Goal: Task Accomplishment & Management: Manage account settings

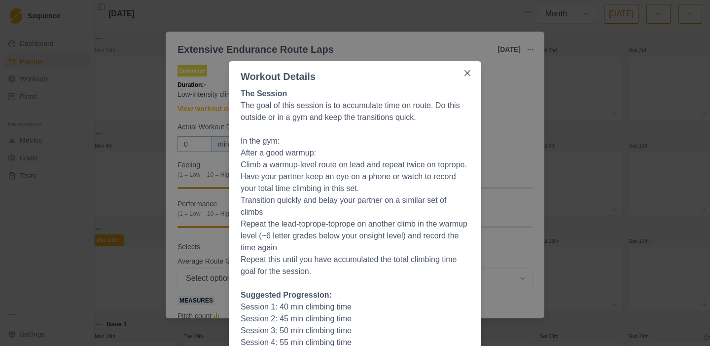
select select "month"
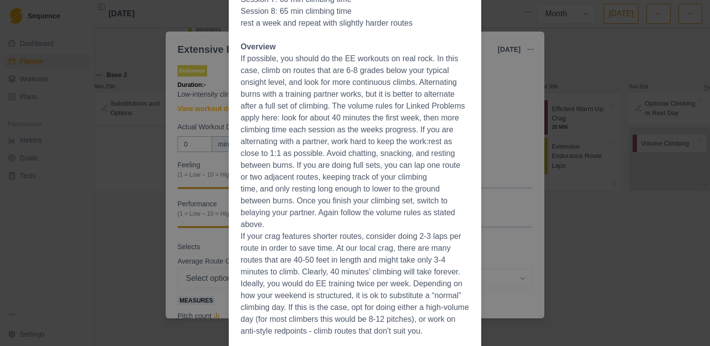
scroll to position [395, 0]
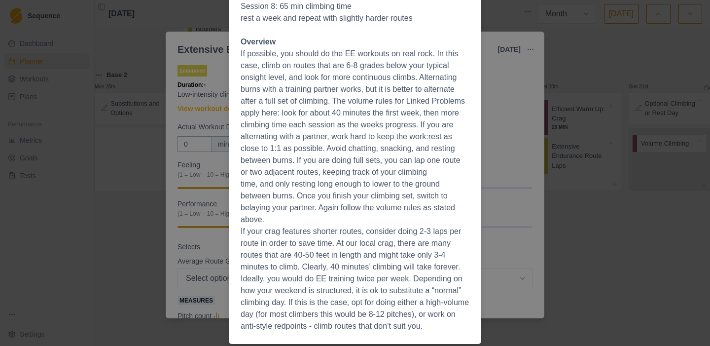
click at [521, 151] on div "Workout Details The Session The goal of this session is to accumulate time on r…" at bounding box center [355, 173] width 710 height 346
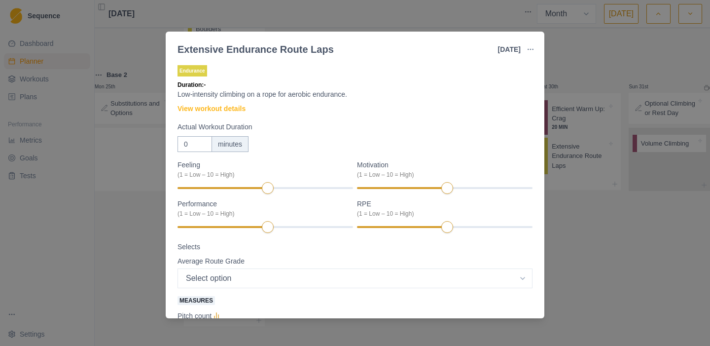
click at [104, 251] on div "Extensive Endurance Route Laps [DATE] Link To Goal View Workout Metrics Edit Or…" at bounding box center [355, 173] width 710 height 346
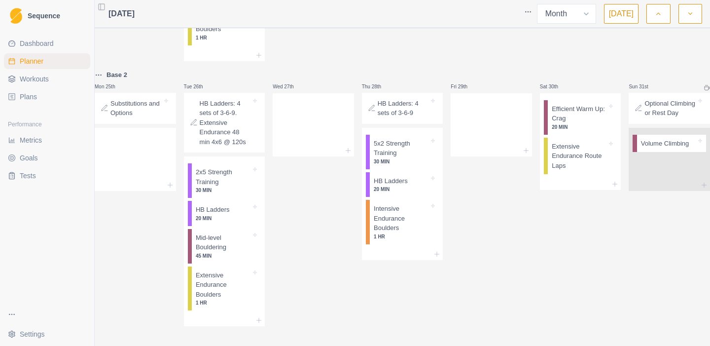
click at [689, 19] on button "button" at bounding box center [690, 14] width 24 height 20
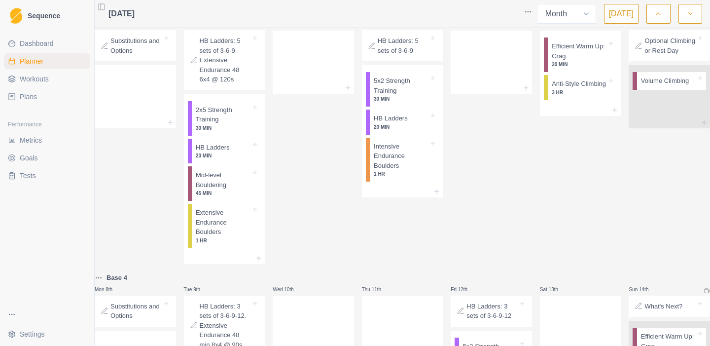
scroll to position [0, 0]
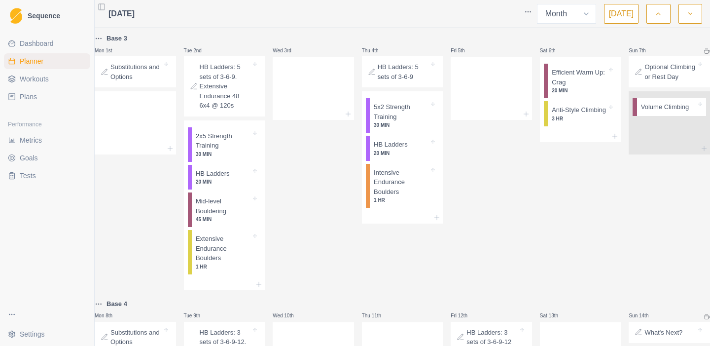
click at [29, 98] on span "Plans" at bounding box center [28, 97] width 17 height 10
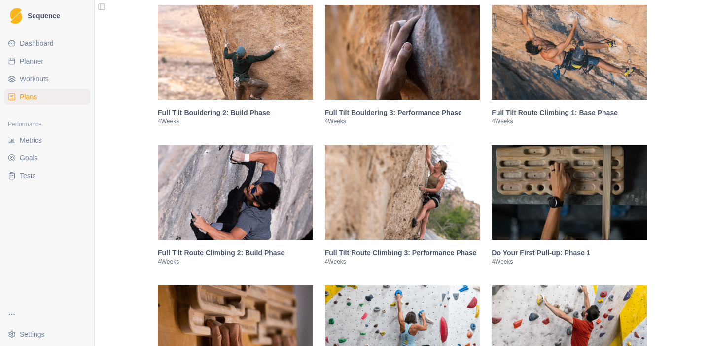
scroll to position [909, 0]
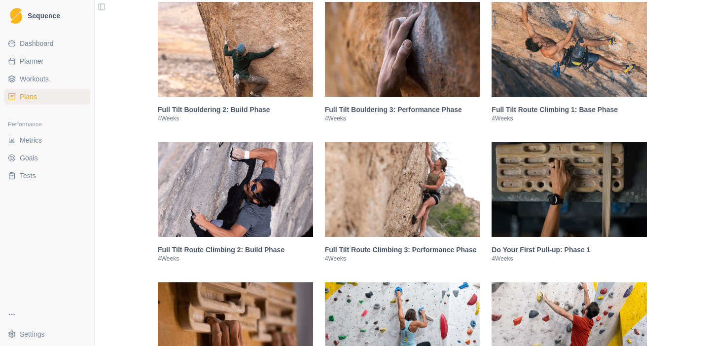
click at [237, 187] on img at bounding box center [235, 189] width 155 height 95
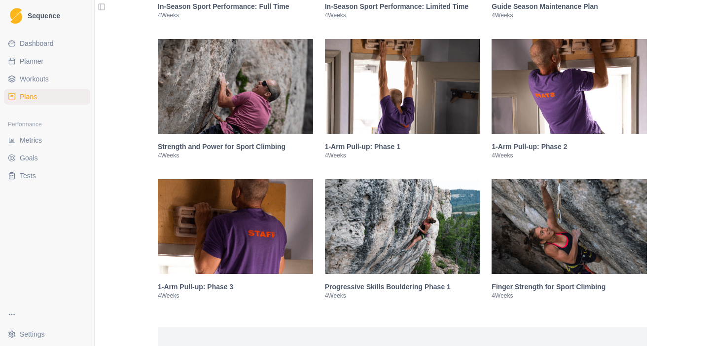
scroll to position [2257, 0]
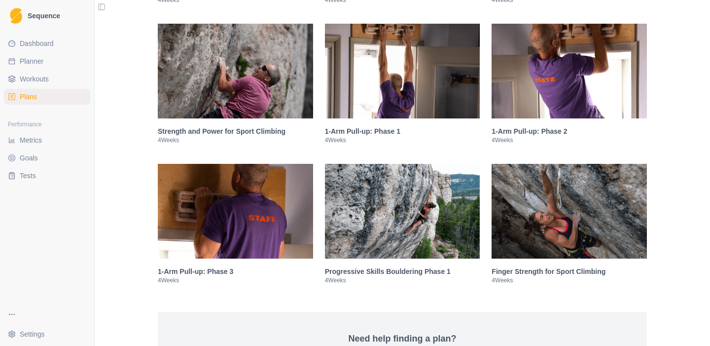
click at [569, 215] on img at bounding box center [569, 211] width 155 height 95
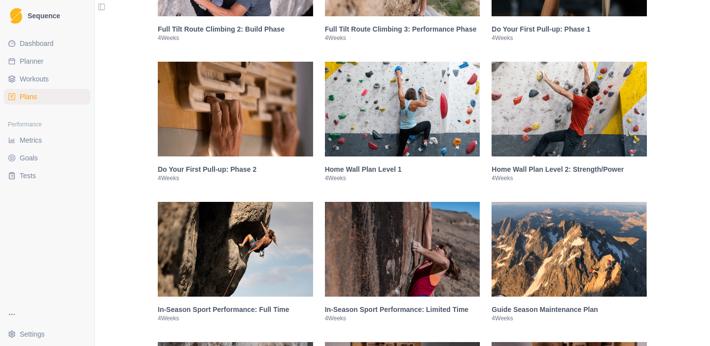
scroll to position [1129, 0]
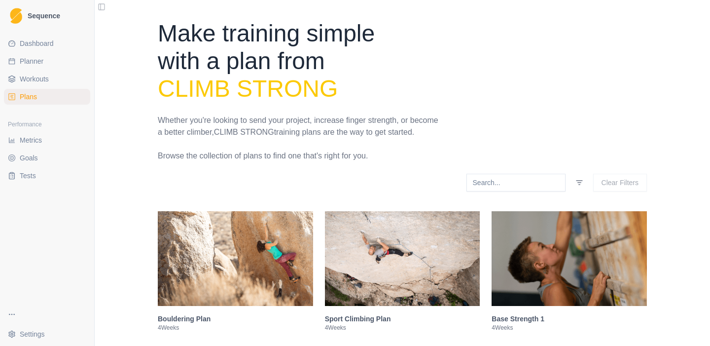
select select "month"
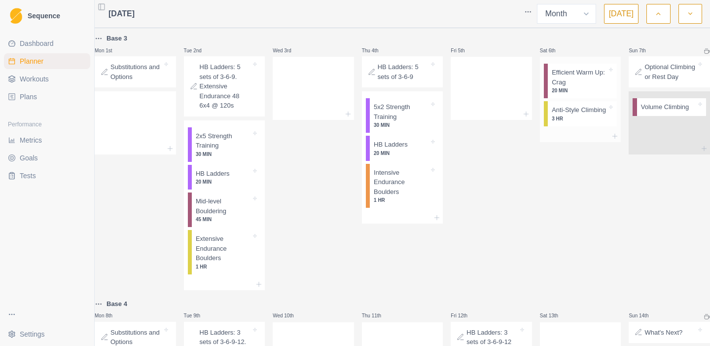
click at [559, 115] on p "Anti-Style Climbing" at bounding box center [579, 110] width 54 height 10
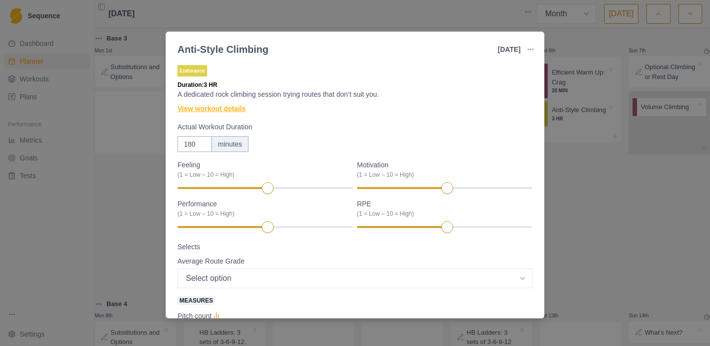
click at [224, 109] on link "View workout details" at bounding box center [211, 109] width 68 height 10
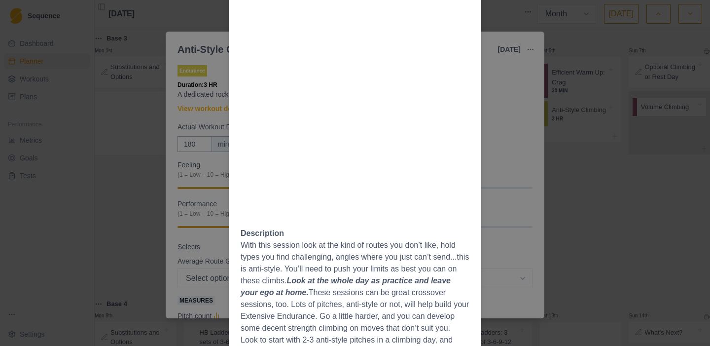
scroll to position [525, 0]
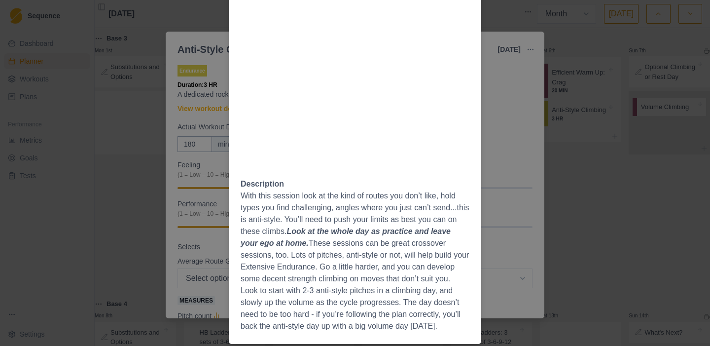
click at [136, 240] on div "Workout Details Look at the whole day as practice and leave your ego at home. T…" at bounding box center [355, 173] width 710 height 346
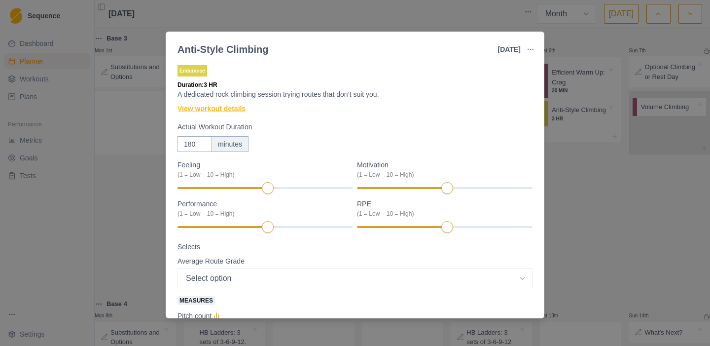
click at [217, 108] on link "View workout details" at bounding box center [211, 109] width 68 height 10
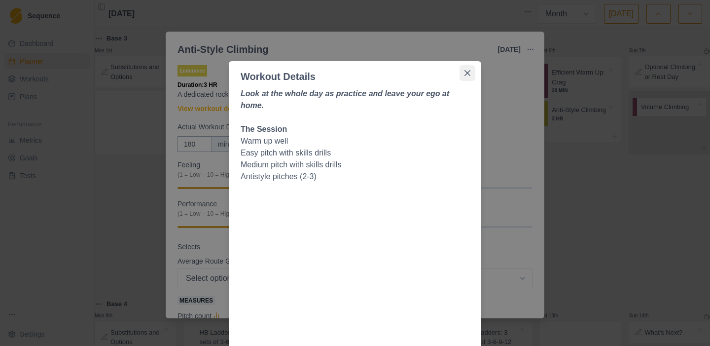
click at [466, 74] on icon "Close" at bounding box center [467, 73] width 6 height 6
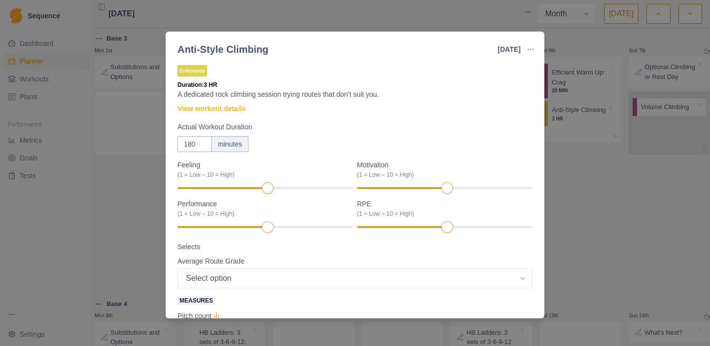
click at [95, 224] on div "Anti-Style Climbing [DATE] Link To Goal View Workout Metrics Edit Original Work…" at bounding box center [355, 173] width 710 height 346
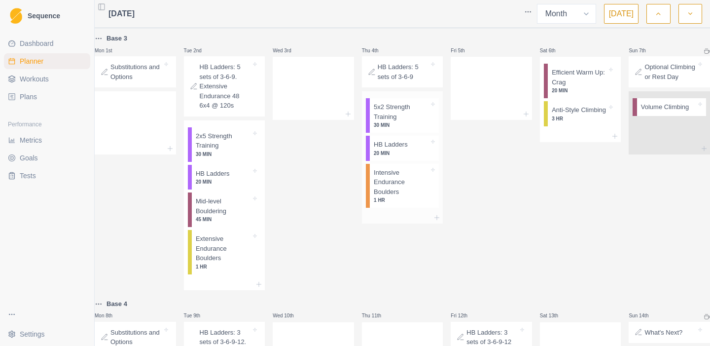
click at [394, 183] on p "Intensive Endurance Boulders" at bounding box center [401, 182] width 55 height 29
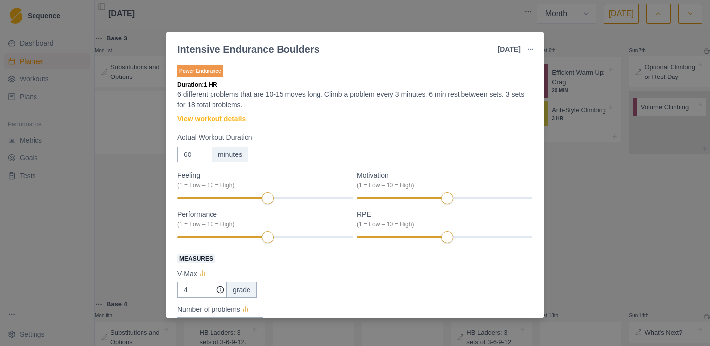
click at [110, 174] on div "Intensive Endurance Boulders [DATE] Link To Goal View Workout Metrics Edit Orig…" at bounding box center [355, 173] width 710 height 346
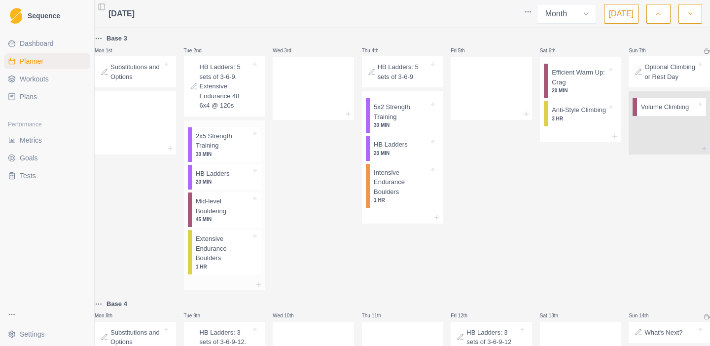
click at [230, 178] on p "HB Ladders" at bounding box center [213, 174] width 34 height 10
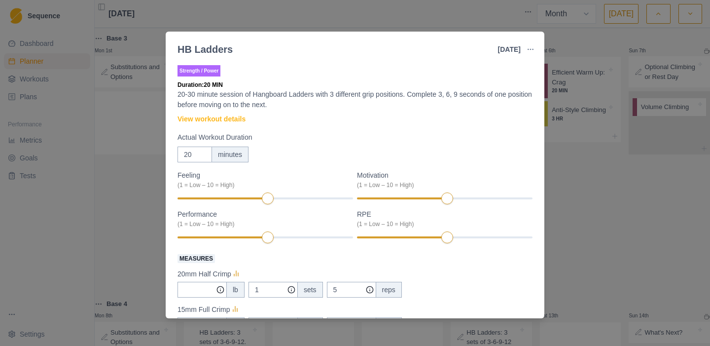
click at [129, 187] on div "HB Ladders [DATE] Link To Goal View Workout Metrics Edit Original Workout Resch…" at bounding box center [355, 173] width 710 height 346
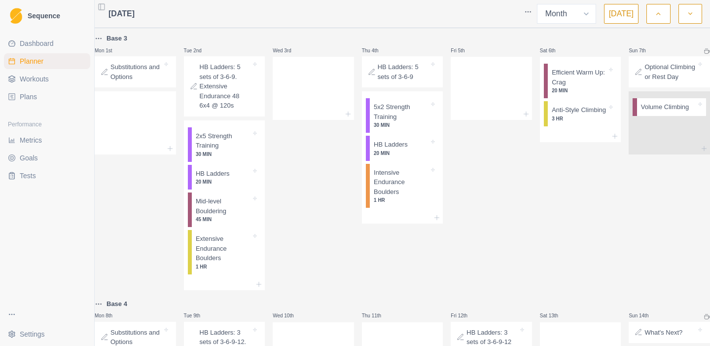
click at [37, 102] on link "Plans" at bounding box center [47, 97] width 86 height 16
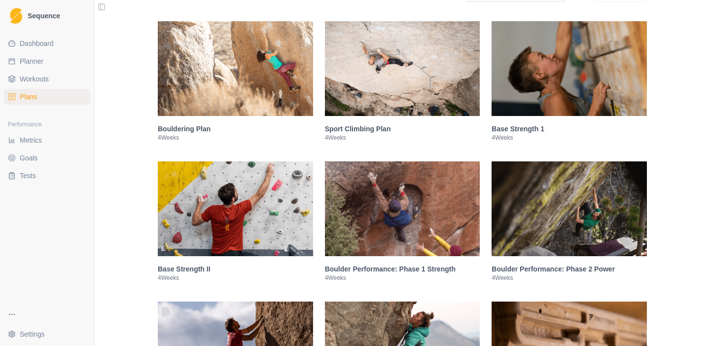
scroll to position [191, 0]
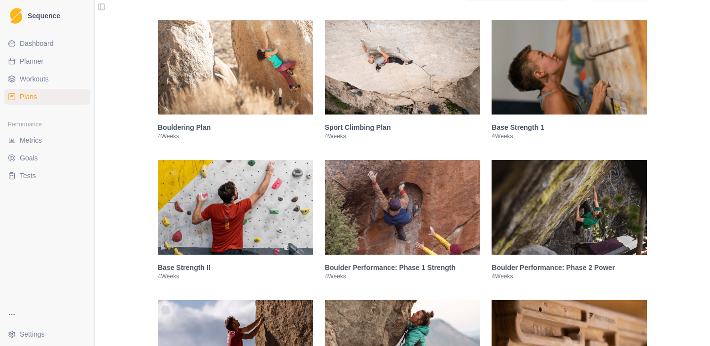
click at [401, 89] on img at bounding box center [402, 67] width 155 height 95
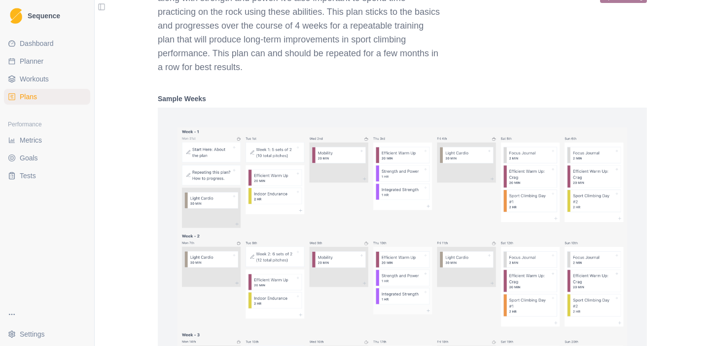
scroll to position [633, 0]
click at [261, 205] on img at bounding box center [402, 248] width 450 height 247
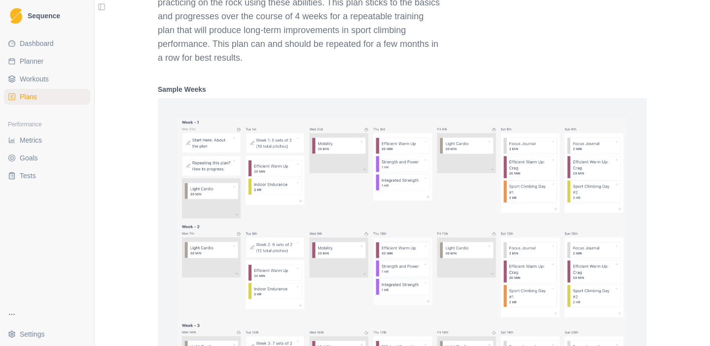
scroll to position [641, 0]
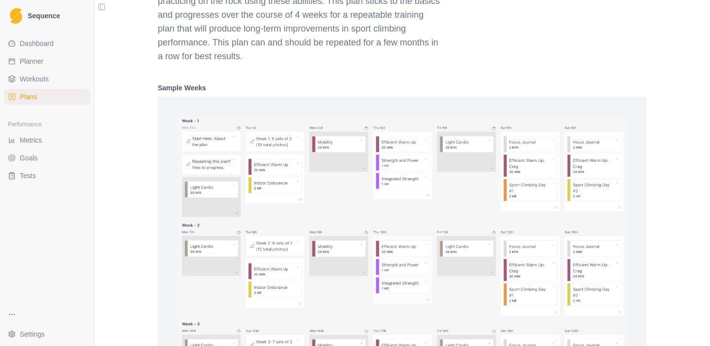
click at [33, 76] on span "Workouts" at bounding box center [34, 79] width 29 height 10
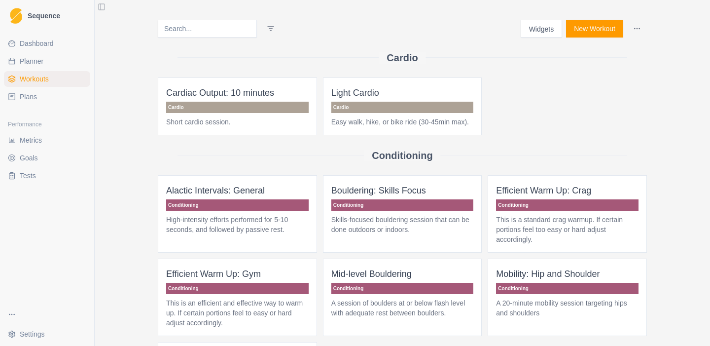
click at [33, 62] on span "Planner" at bounding box center [32, 61] width 24 height 10
select select "month"
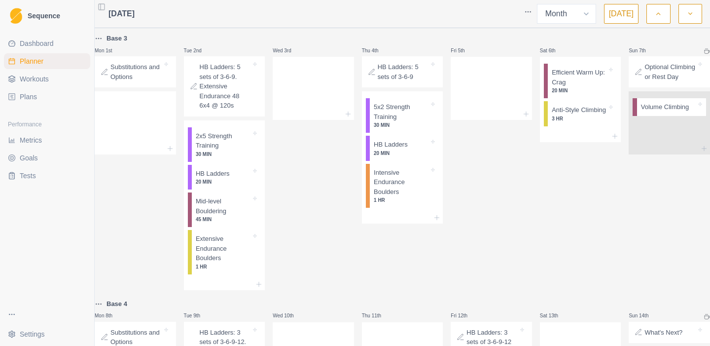
click at [652, 15] on button "button" at bounding box center [658, 14] width 24 height 20
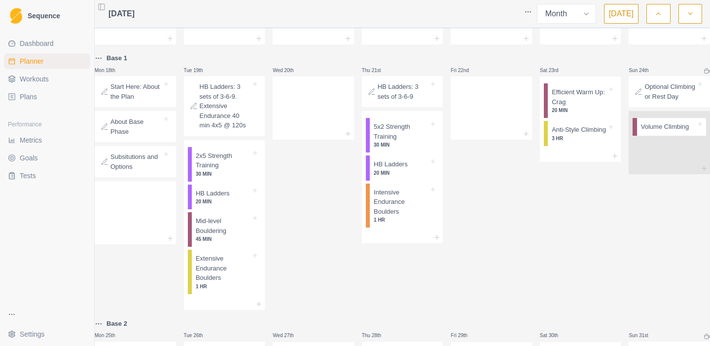
scroll to position [267, 0]
click at [23, 95] on span "Plans" at bounding box center [28, 97] width 17 height 10
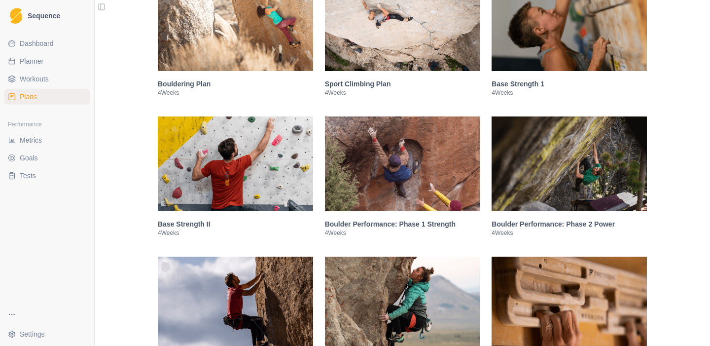
scroll to position [216, 0]
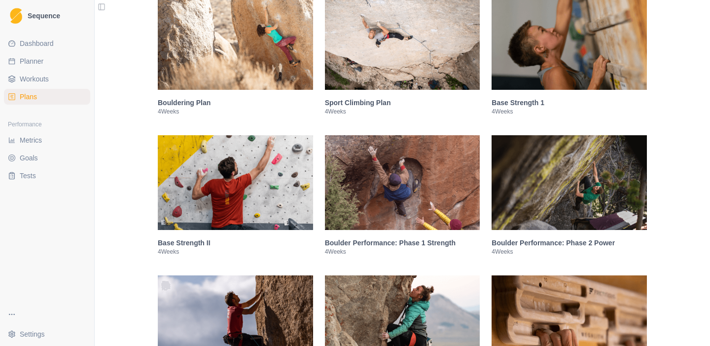
click at [418, 50] on img at bounding box center [402, 42] width 155 height 95
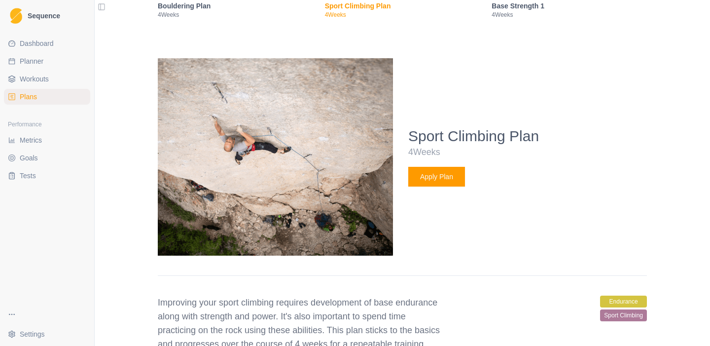
scroll to position [289, 0]
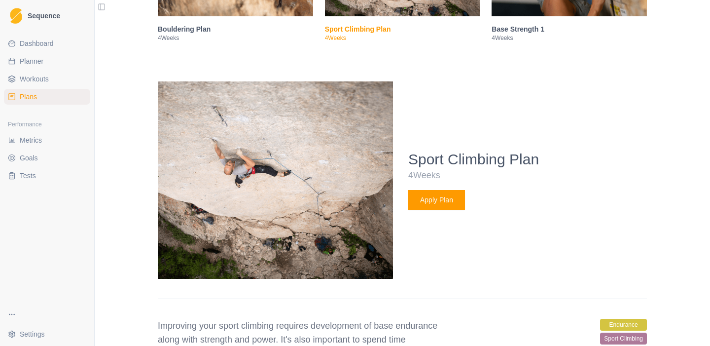
click at [445, 210] on button "Apply Plan" at bounding box center [436, 200] width 57 height 20
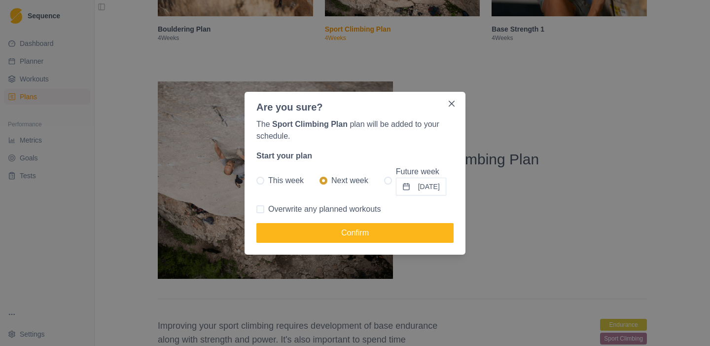
click at [349, 210] on span "Overwrite any planned workouts" at bounding box center [324, 209] width 113 height 12
click at [256, 209] on input "Overwrite any planned workouts" at bounding box center [256, 209] width 0 height 0
checkbox input "true"
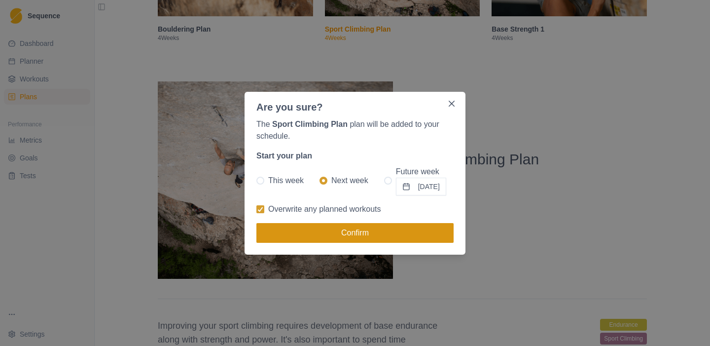
click at [357, 227] on button "Confirm" at bounding box center [354, 233] width 197 height 20
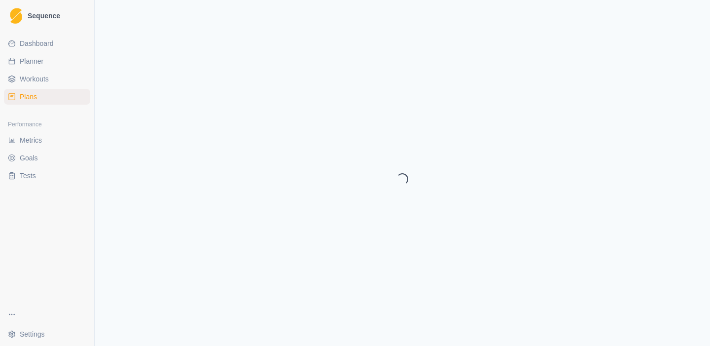
select select "month"
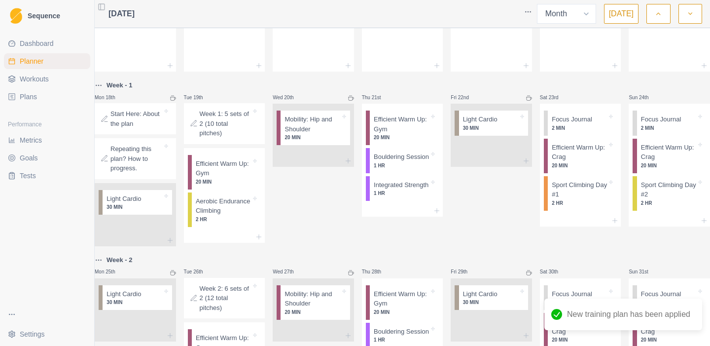
scroll to position [240, 0]
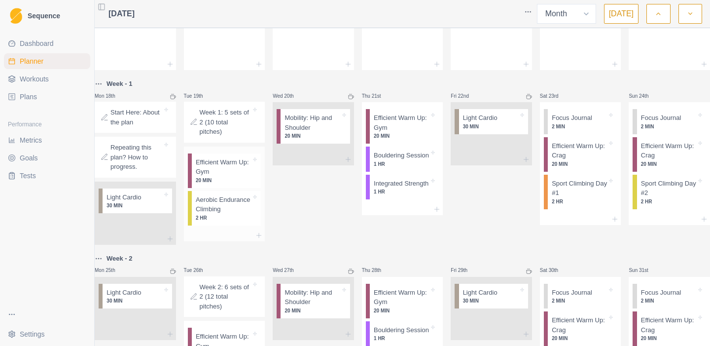
click at [226, 211] on p "Aerobic Endurance Climbing" at bounding box center [223, 204] width 55 height 19
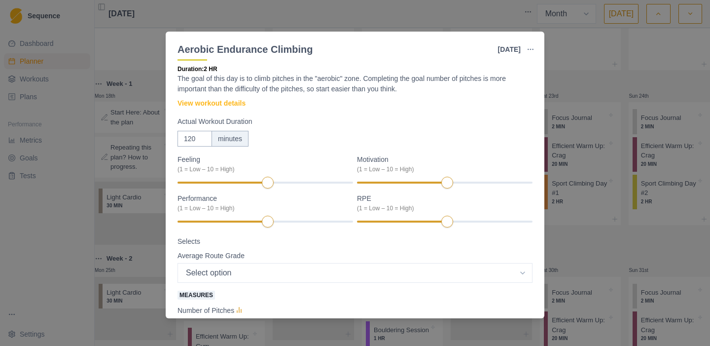
scroll to position [0, 0]
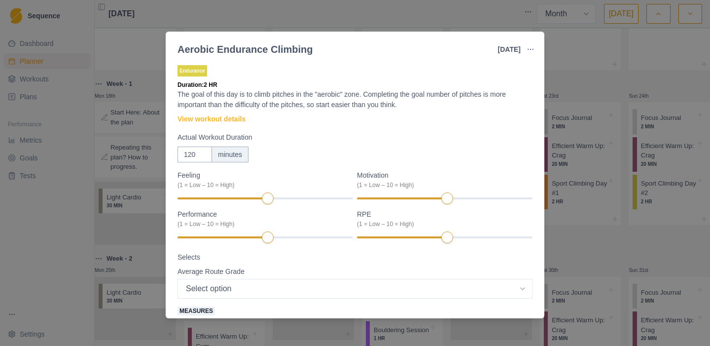
click at [55, 219] on div "Aerobic Endurance Climbing [DATE] Link To Goal View Workout Metrics Edit Origin…" at bounding box center [355, 173] width 710 height 346
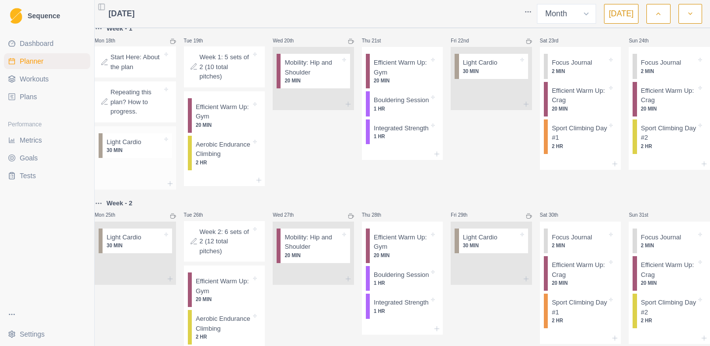
scroll to position [359, 0]
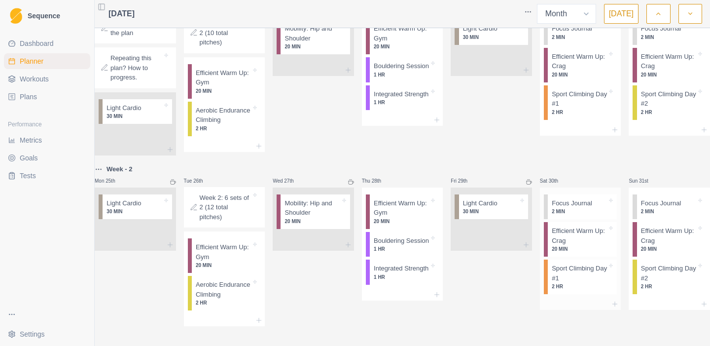
click at [570, 226] on p "Efficient Warm Up: Crag" at bounding box center [579, 235] width 55 height 19
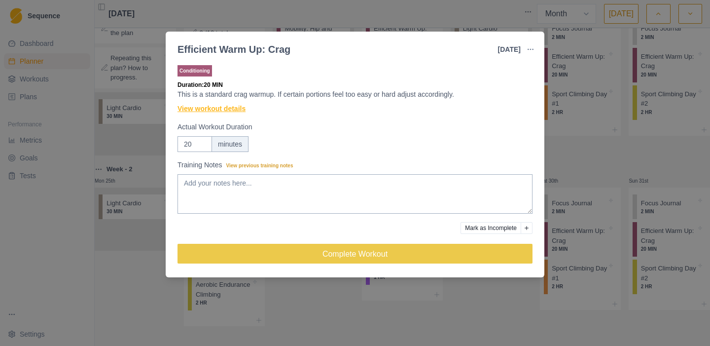
click at [228, 113] on link "View workout details" at bounding box center [211, 109] width 68 height 10
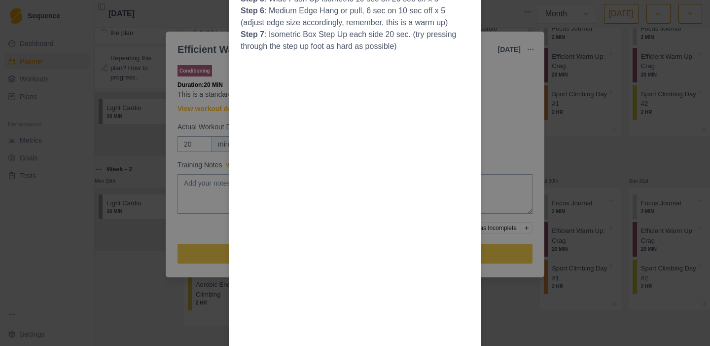
scroll to position [204, 0]
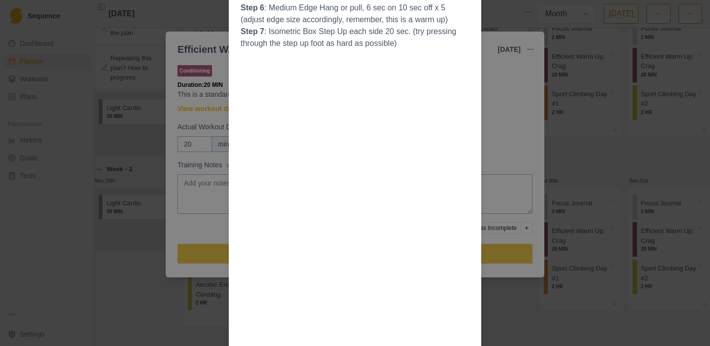
click at [184, 226] on div "Workout Details Use a 2-handed flash board or a tension block one hand at a tim…" at bounding box center [355, 173] width 710 height 346
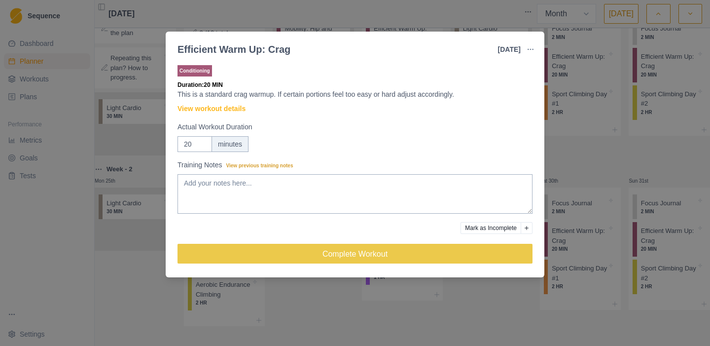
click at [135, 257] on div "Efficient Warm Up: Crag [DATE] Link To Goal View Workout Metrics Edit Original …" at bounding box center [355, 173] width 710 height 346
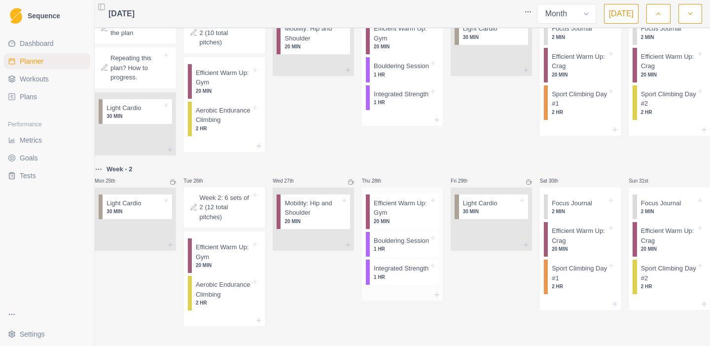
click at [381, 273] on p "Integrated Strength" at bounding box center [401, 268] width 55 height 10
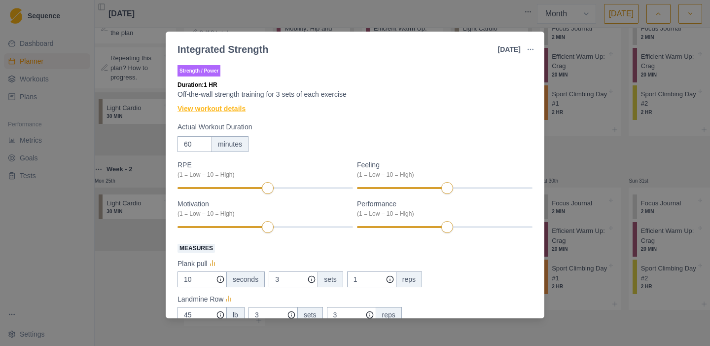
click at [241, 110] on link "View workout details" at bounding box center [211, 109] width 68 height 10
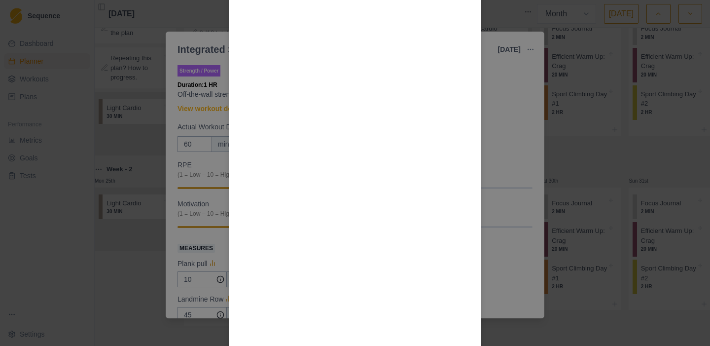
scroll to position [976, 0]
click at [168, 245] on div "Workout Details General strength training is important, as it allows us to have…" at bounding box center [355, 173] width 710 height 346
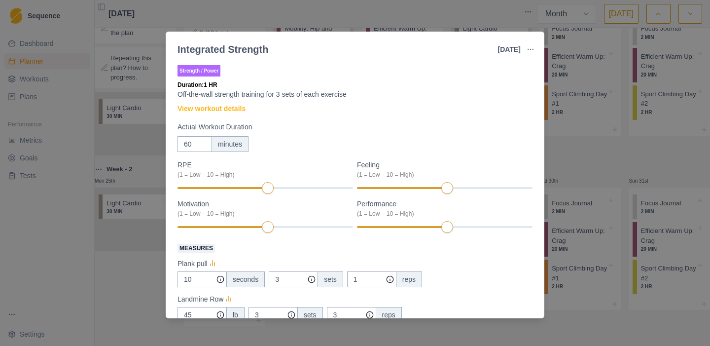
click at [106, 271] on div "Integrated Strength [DATE] Link To Goal View Workout Metrics Edit Original Work…" at bounding box center [355, 173] width 710 height 346
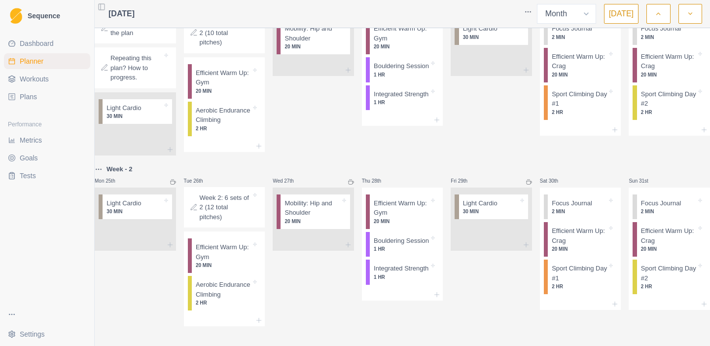
click at [476, 248] on div "Fri 29th Light Cardio 30 MIN" at bounding box center [491, 244] width 81 height 163
click at [563, 263] on p "Sport Climbing Day #1" at bounding box center [579, 272] width 55 height 19
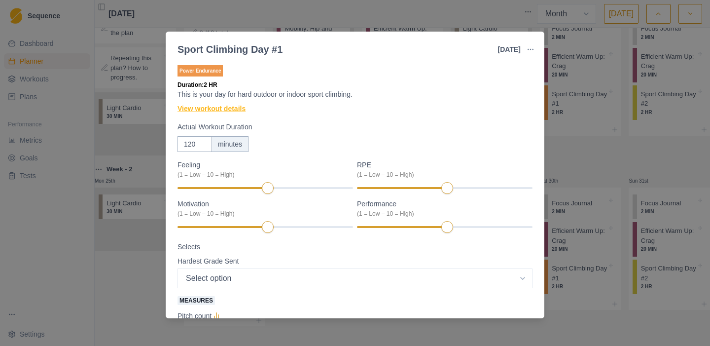
click at [205, 108] on link "View workout details" at bounding box center [211, 109] width 68 height 10
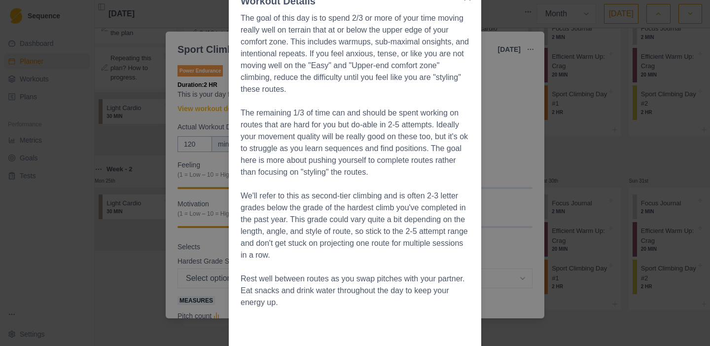
scroll to position [78, 0]
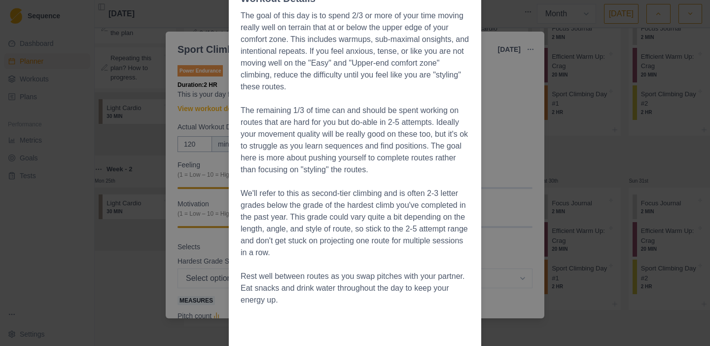
click at [170, 266] on div "Workout Details The goal of this day is to spend 2/3 or more of your time movin…" at bounding box center [355, 173] width 710 height 346
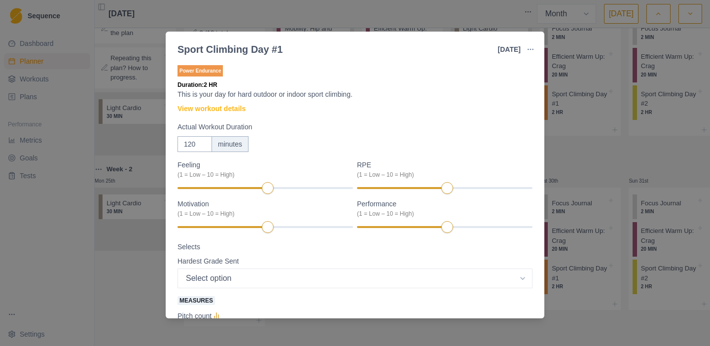
click at [115, 274] on div "Sport Climbing Day #1 [DATE] Link To Goal View Workout Metrics Edit Original Wo…" at bounding box center [355, 173] width 710 height 346
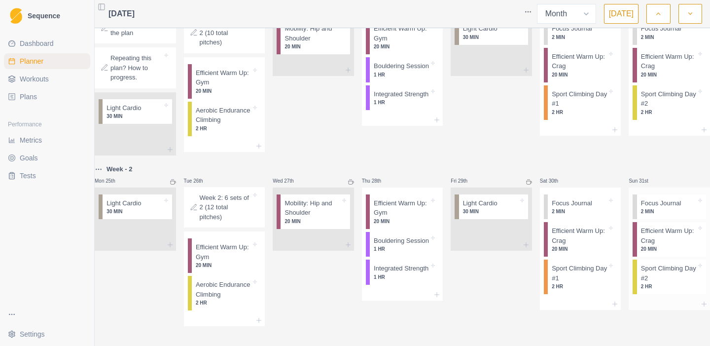
click at [665, 263] on p "Sport Climbing Day #2" at bounding box center [668, 272] width 55 height 19
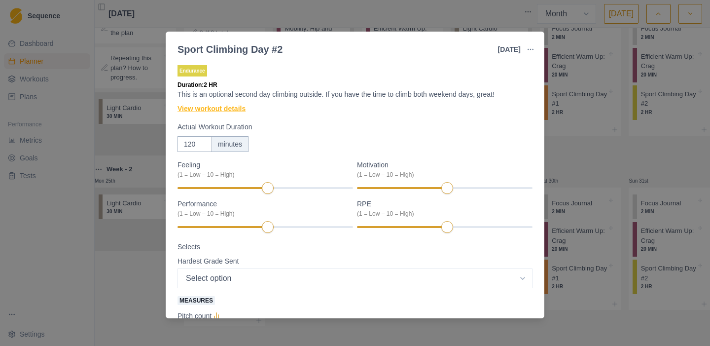
click at [230, 112] on link "View workout details" at bounding box center [211, 109] width 68 height 10
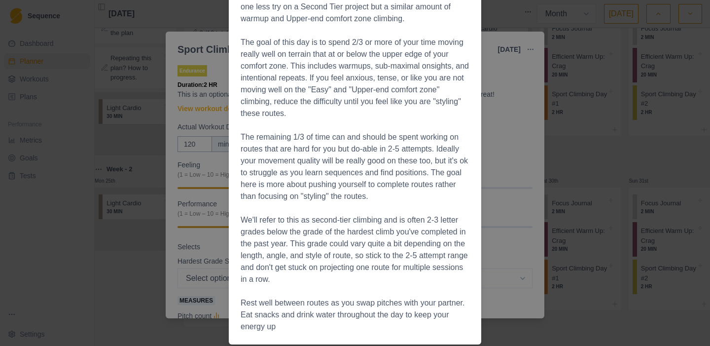
scroll to position [99, 0]
click at [204, 235] on div "Workout Details Get out and have a slightly easier day than the day before, wit…" at bounding box center [355, 173] width 710 height 346
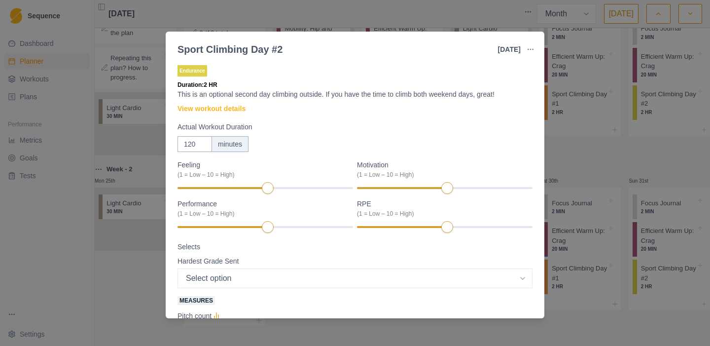
click at [147, 257] on div "Sport Climbing Day #2 [DATE] Link To Goal View Workout Metrics Edit Original Wo…" at bounding box center [355, 173] width 710 height 346
